Goal: Task Accomplishment & Management: Complete application form

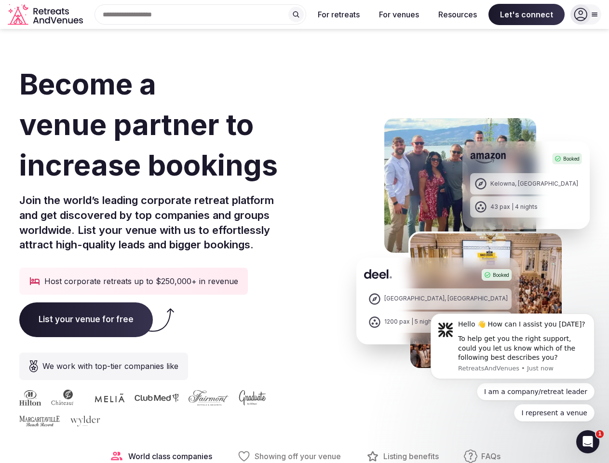
click at [304, 185] on h1 "Become a venue partner to increase bookings" at bounding box center [183, 125] width 329 height 122
click at [201, 14] on div "Search Popular Destinations [GEOGRAPHIC_DATA], [GEOGRAPHIC_DATA] [GEOGRAPHIC_DA…" at bounding box center [196, 14] width 219 height 20
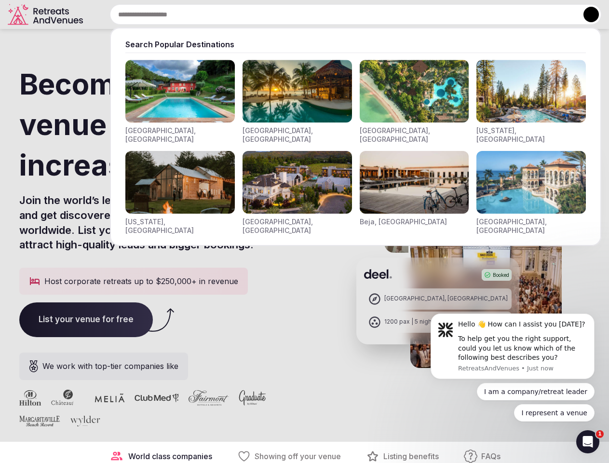
click at [296, 14] on input "text" at bounding box center [355, 14] width 491 height 20
click at [339, 14] on input "text" at bounding box center [355, 14] width 491 height 20
click at [399, 14] on input "text" at bounding box center [355, 14] width 491 height 20
click at [458, 14] on input "text" at bounding box center [355, 14] width 491 height 20
click at [527, 14] on input "text" at bounding box center [355, 14] width 491 height 20
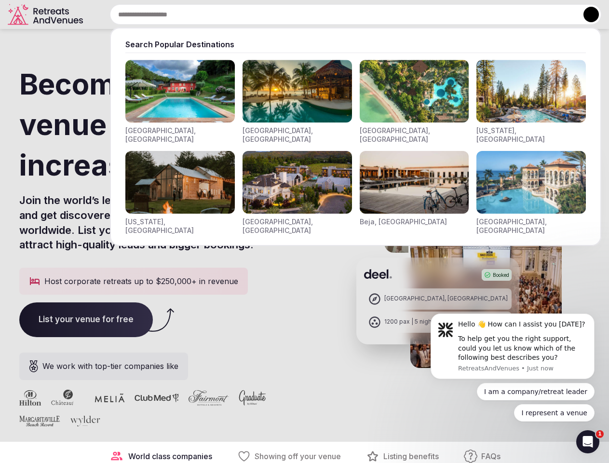
click at [586, 14] on button at bounding box center [591, 14] width 15 height 15
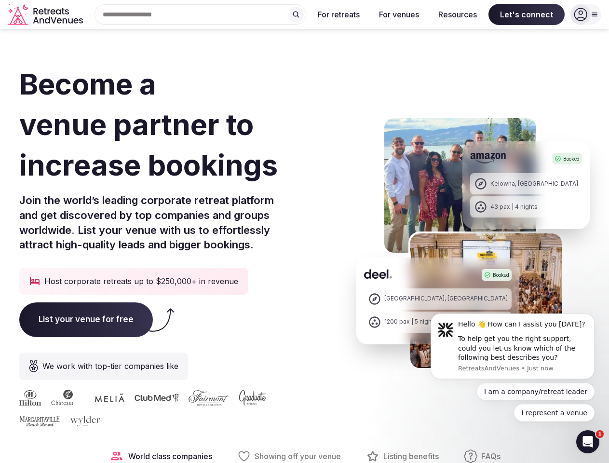
click at [513, 346] on div "To help get you the right support, could you let us know which of the following…" at bounding box center [522, 348] width 129 height 28
